Goal: Information Seeking & Learning: Learn about a topic

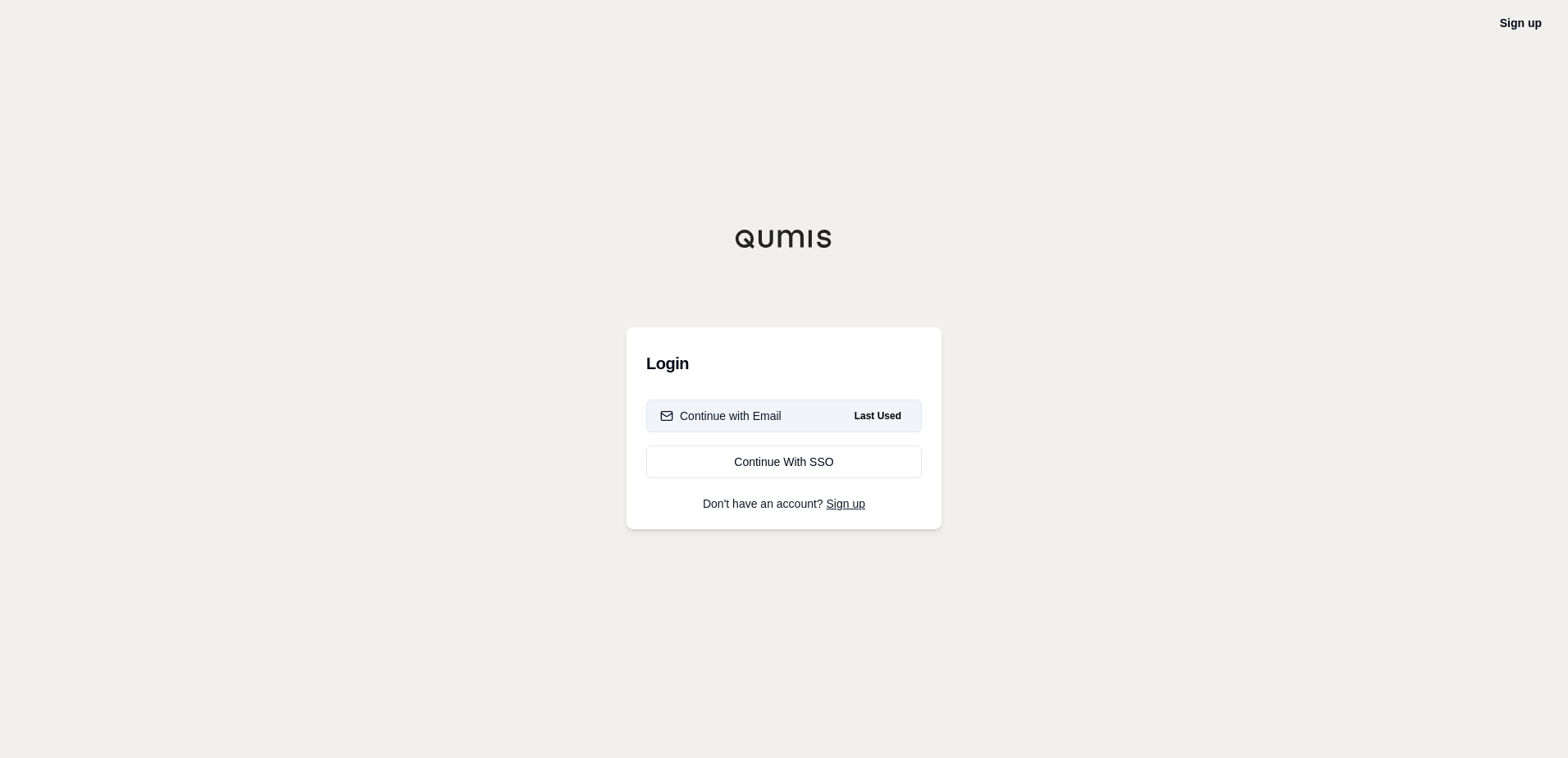
click at [861, 422] on span "Last Used" at bounding box center [878, 416] width 60 height 20
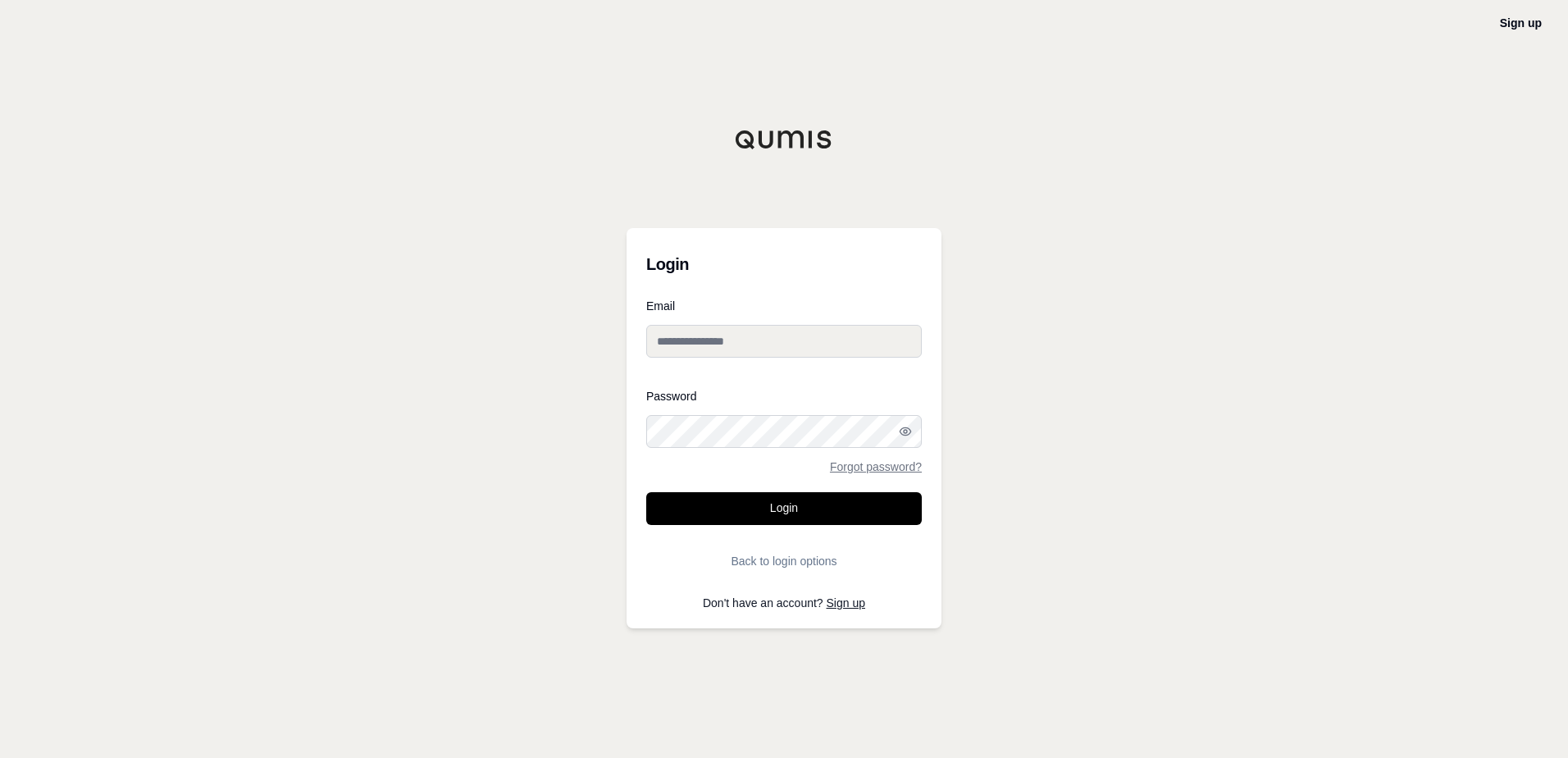
type input "**********"
click at [786, 505] on button "Login" at bounding box center [784, 509] width 276 height 33
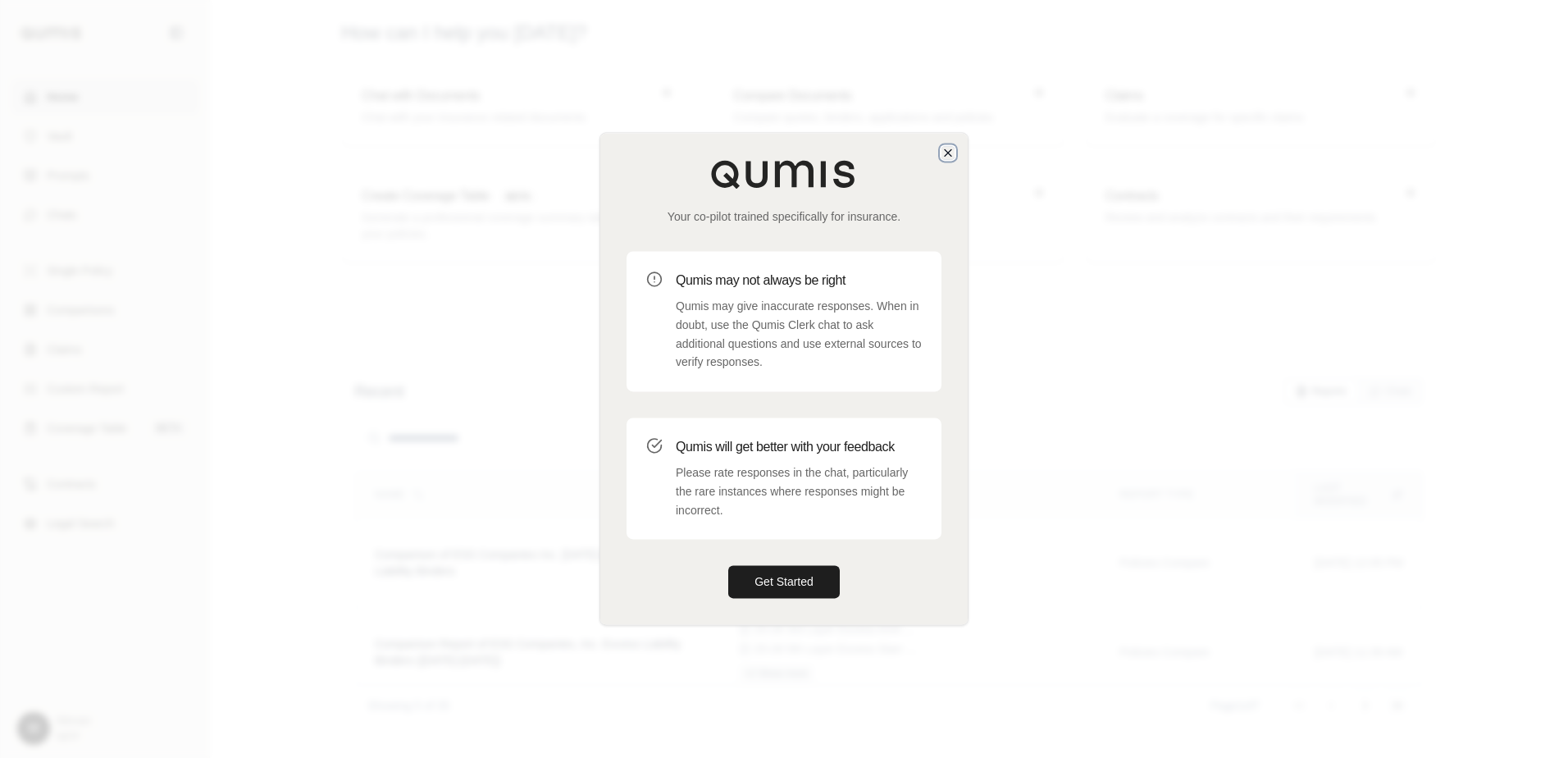
click at [947, 156] on icon "button" at bounding box center [949, 153] width 13 height 13
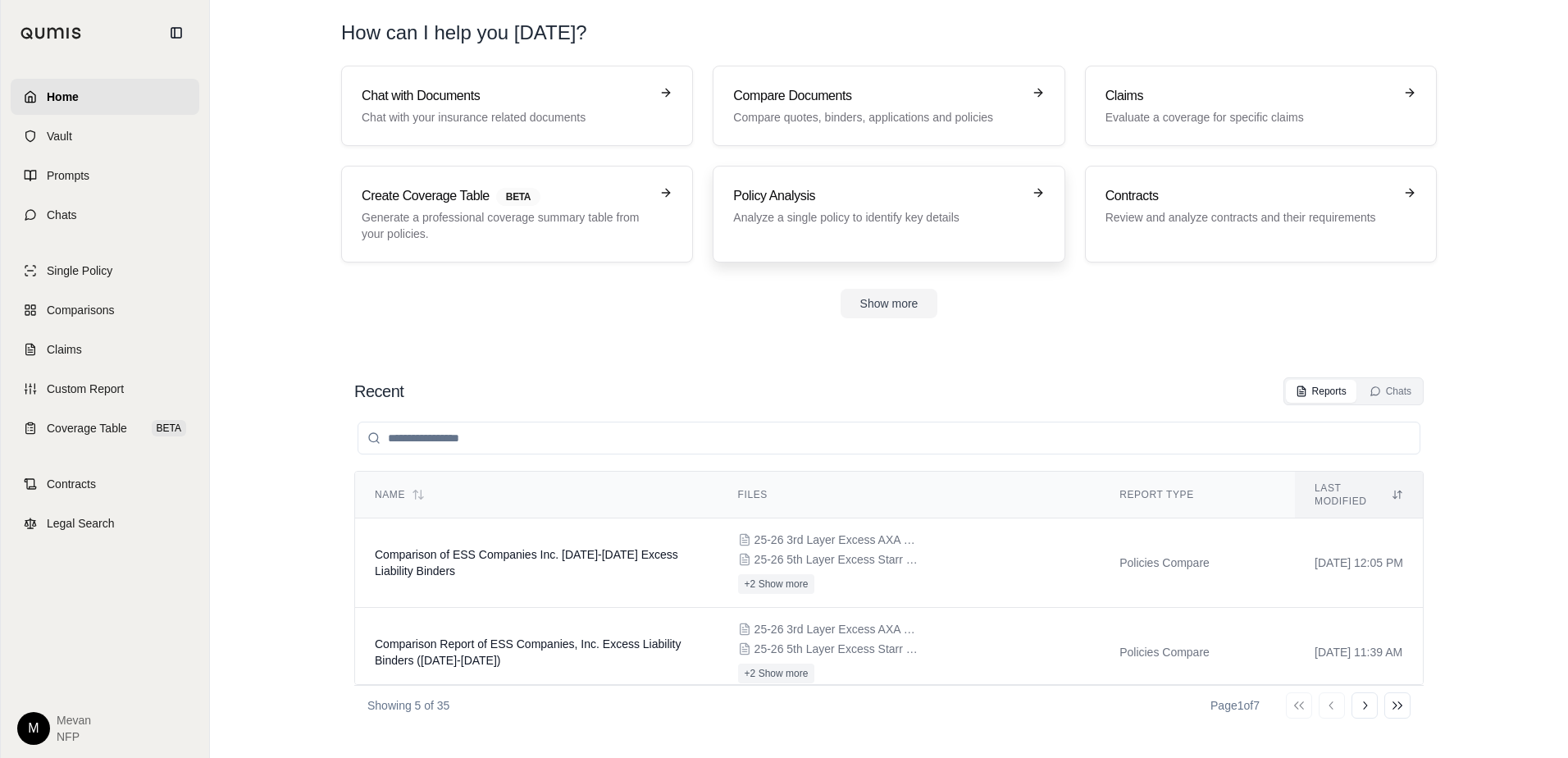
click at [873, 203] on h3 "Policy Analysis" at bounding box center [877, 196] width 288 height 20
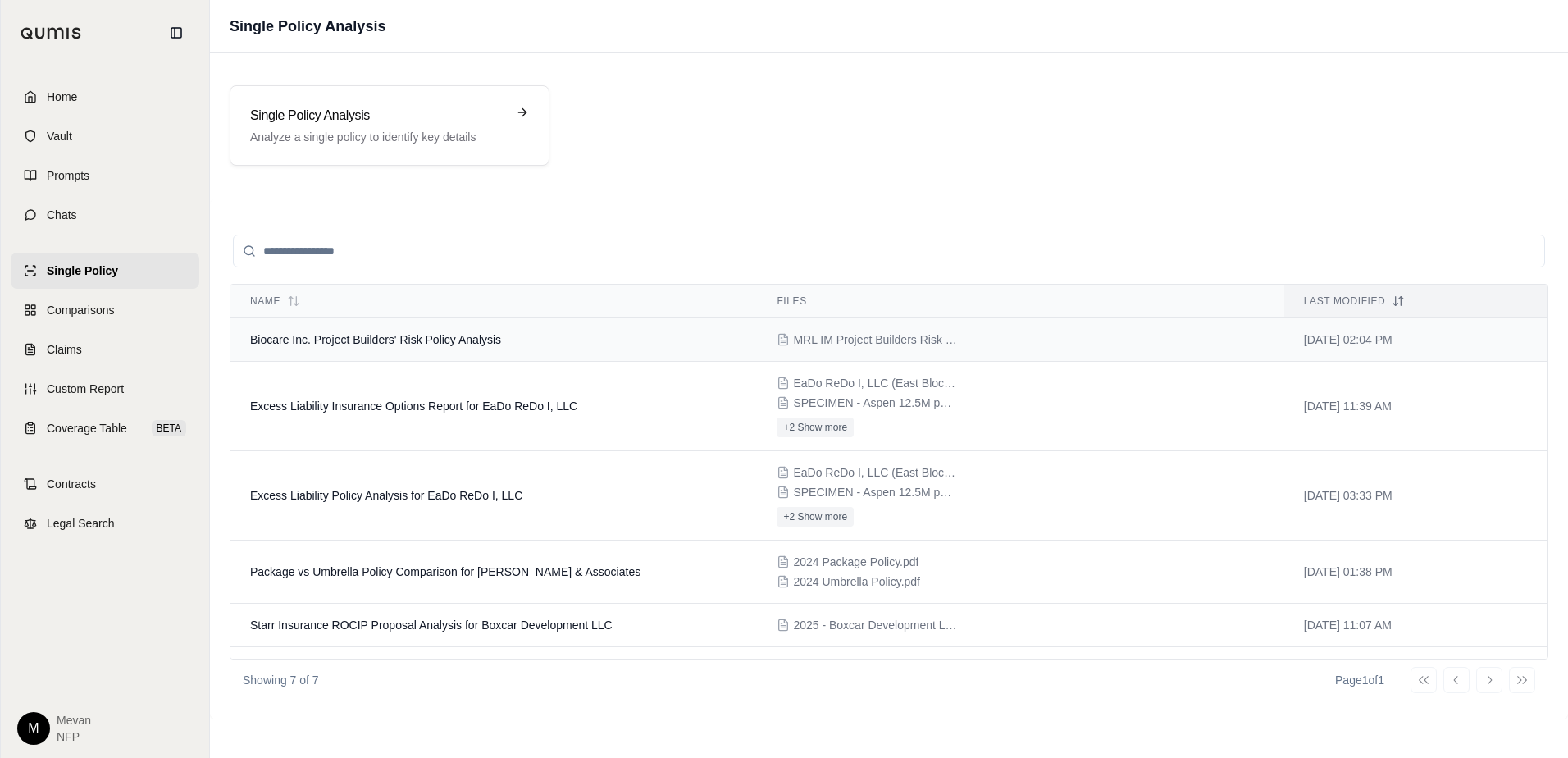
click at [422, 333] on span "Biocare Inc. Project Builders' Risk Policy Analysis" at bounding box center [376, 340] width 251 height 13
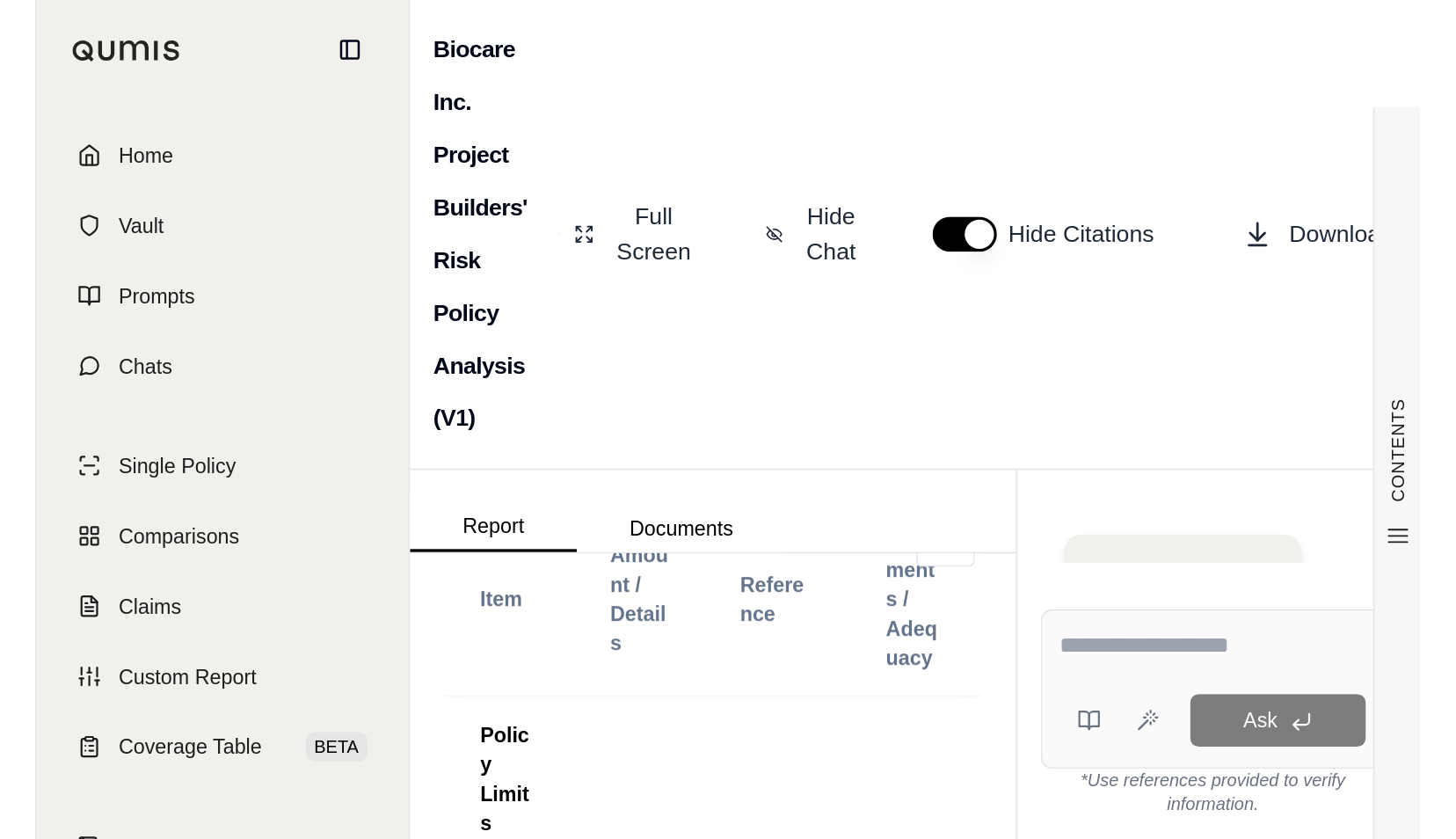
scroll to position [1276, 0]
